Goal: Find contact information: Find contact information

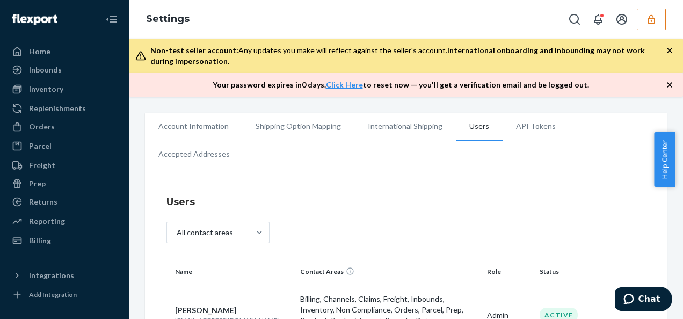
click at [649, 16] on icon "button" at bounding box center [651, 19] width 11 height 11
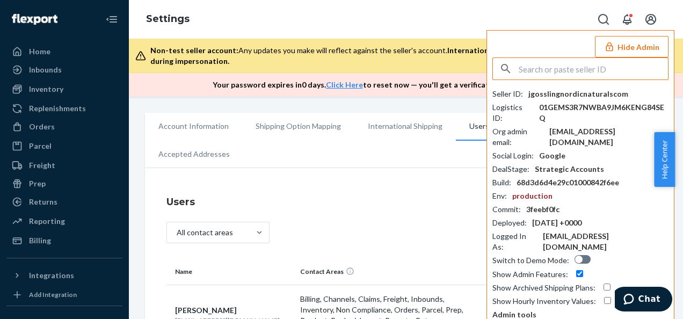
click at [553, 72] on input "text" at bounding box center [593, 68] width 149 height 21
type input "jimgreeneverlanecom"
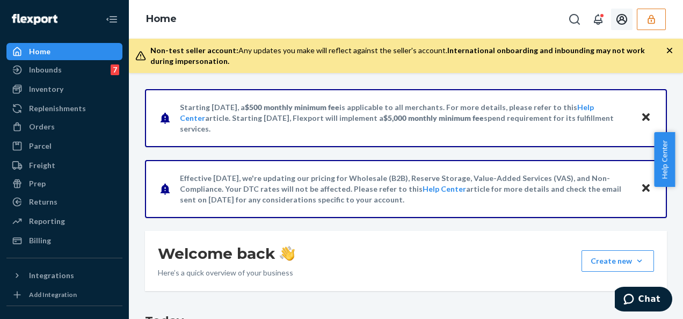
click at [620, 20] on icon "Open account menu" at bounding box center [621, 19] width 11 height 11
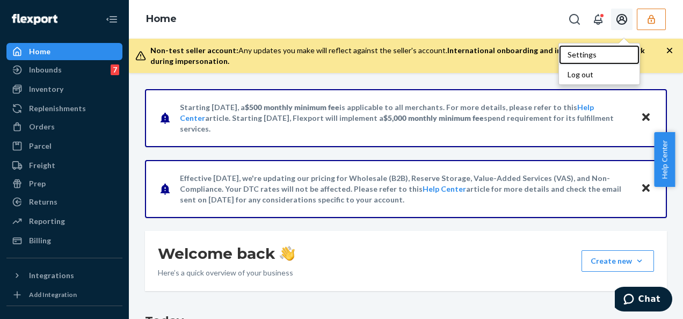
click at [611, 52] on div "Settings" at bounding box center [599, 54] width 81 height 19
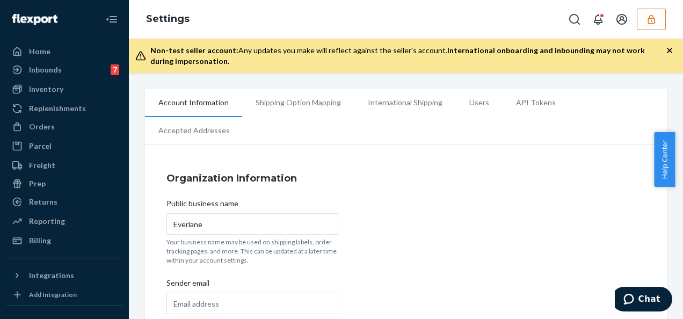
click at [478, 104] on li "Users" at bounding box center [479, 102] width 47 height 27
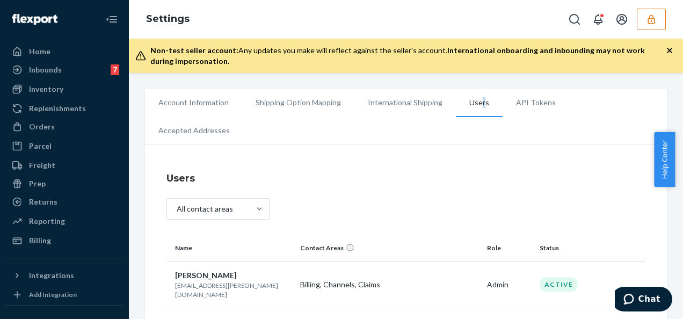
click at [475, 101] on li "Users" at bounding box center [479, 103] width 47 height 28
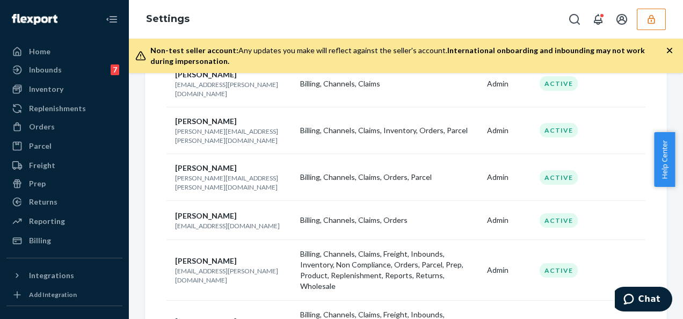
scroll to position [215, 0]
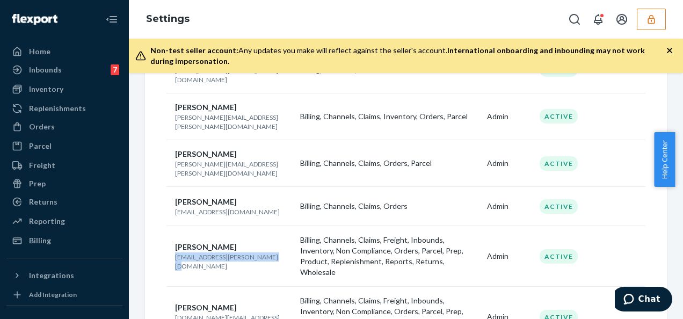
drag, startPoint x: 260, startPoint y: 210, endPoint x: 173, endPoint y: 217, distance: 87.2
click at [172, 226] on td "[PERSON_NAME] [EMAIL_ADDRESS][PERSON_NAME][DOMAIN_NAME]" at bounding box center [230, 256] width 129 height 61
drag, startPoint x: 173, startPoint y: 217, endPoint x: 213, endPoint y: 208, distance: 40.8
copy p "[EMAIL_ADDRESS][PERSON_NAME][DOMAIN_NAME]"
